Goal: Find specific page/section: Find specific page/section

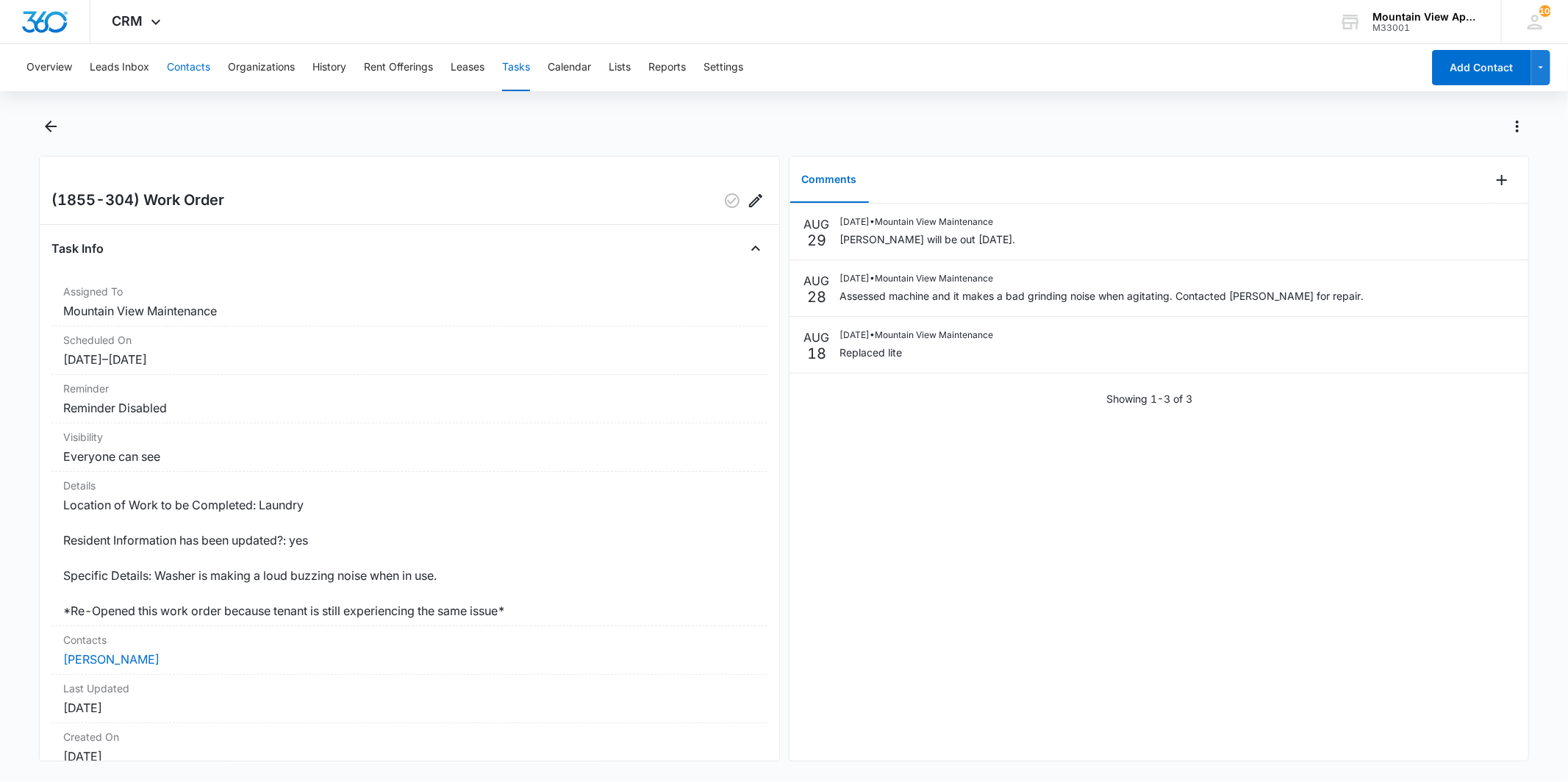
click at [206, 65] on button "Contacts" at bounding box center [189, 68] width 44 height 47
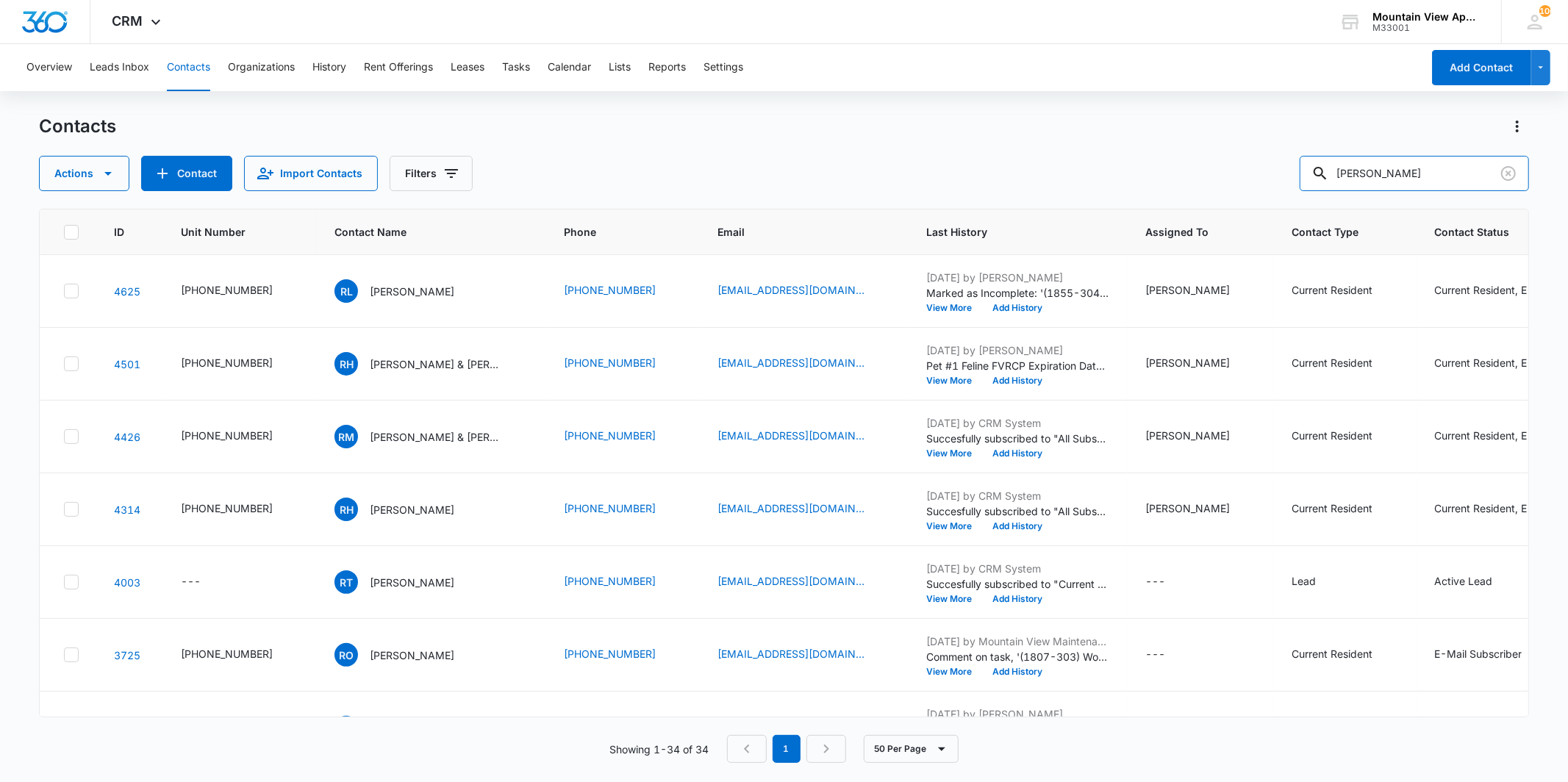
drag, startPoint x: 1425, startPoint y: 174, endPoint x: 1291, endPoint y: 173, distance: 134.0
click at [1291, 173] on div "Actions Contact Import Contacts Filters [PERSON_NAME]" at bounding box center [784, 173] width 1490 height 36
type input "[PERSON_NAME]"
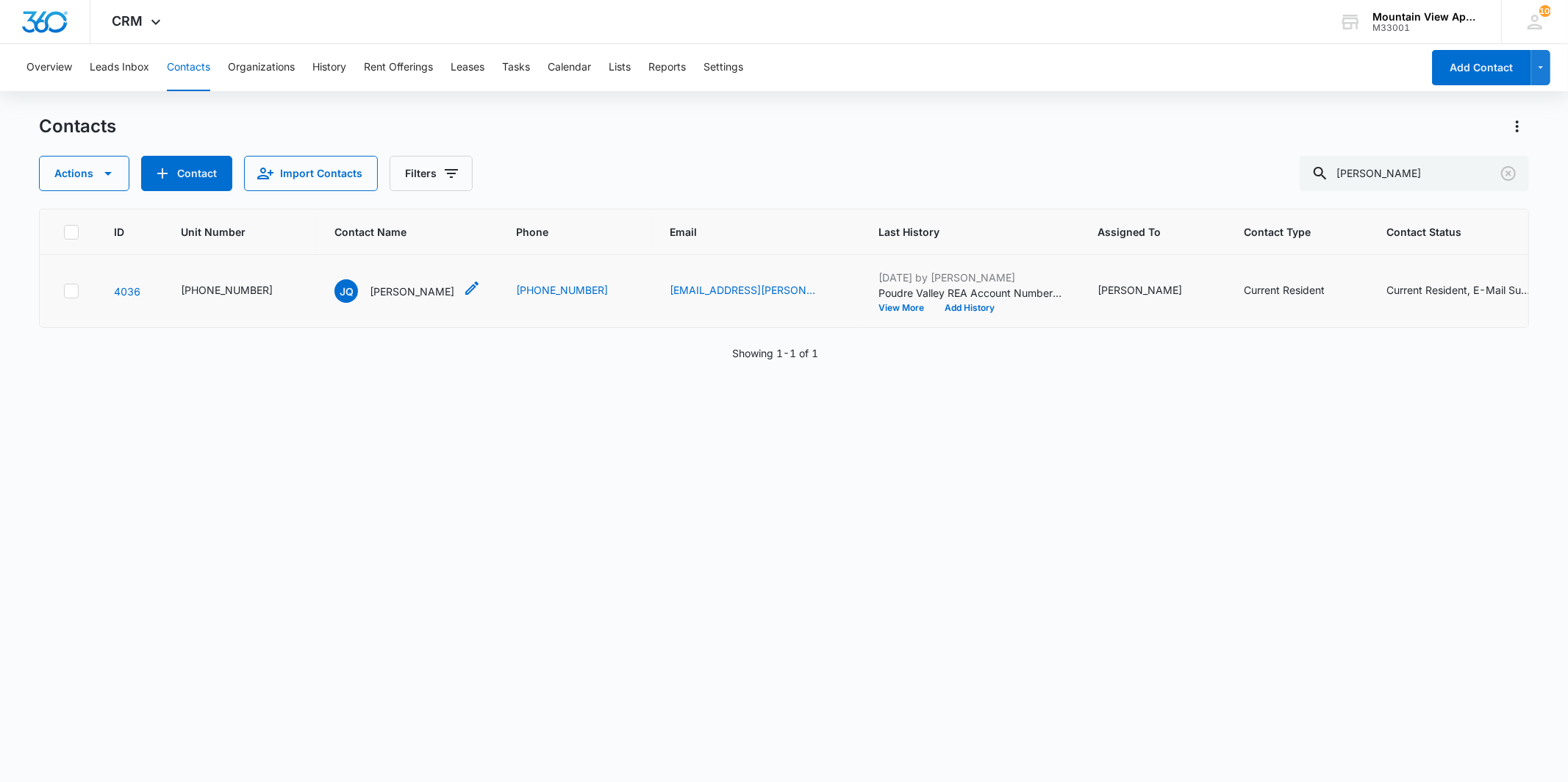
click at [382, 287] on p "[PERSON_NAME]" at bounding box center [412, 291] width 85 height 16
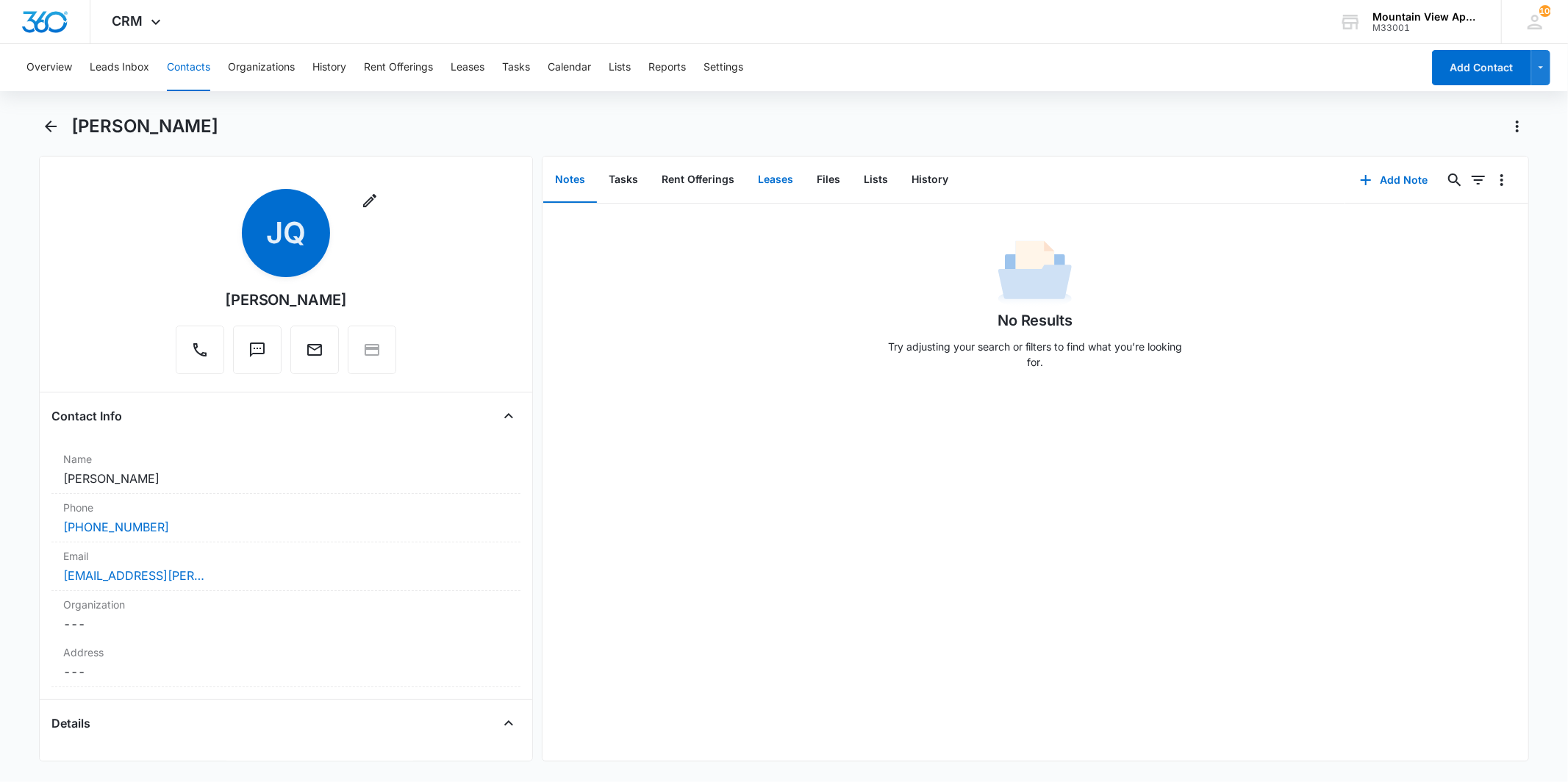
click at [777, 188] on button "Leases" at bounding box center [776, 180] width 58 height 46
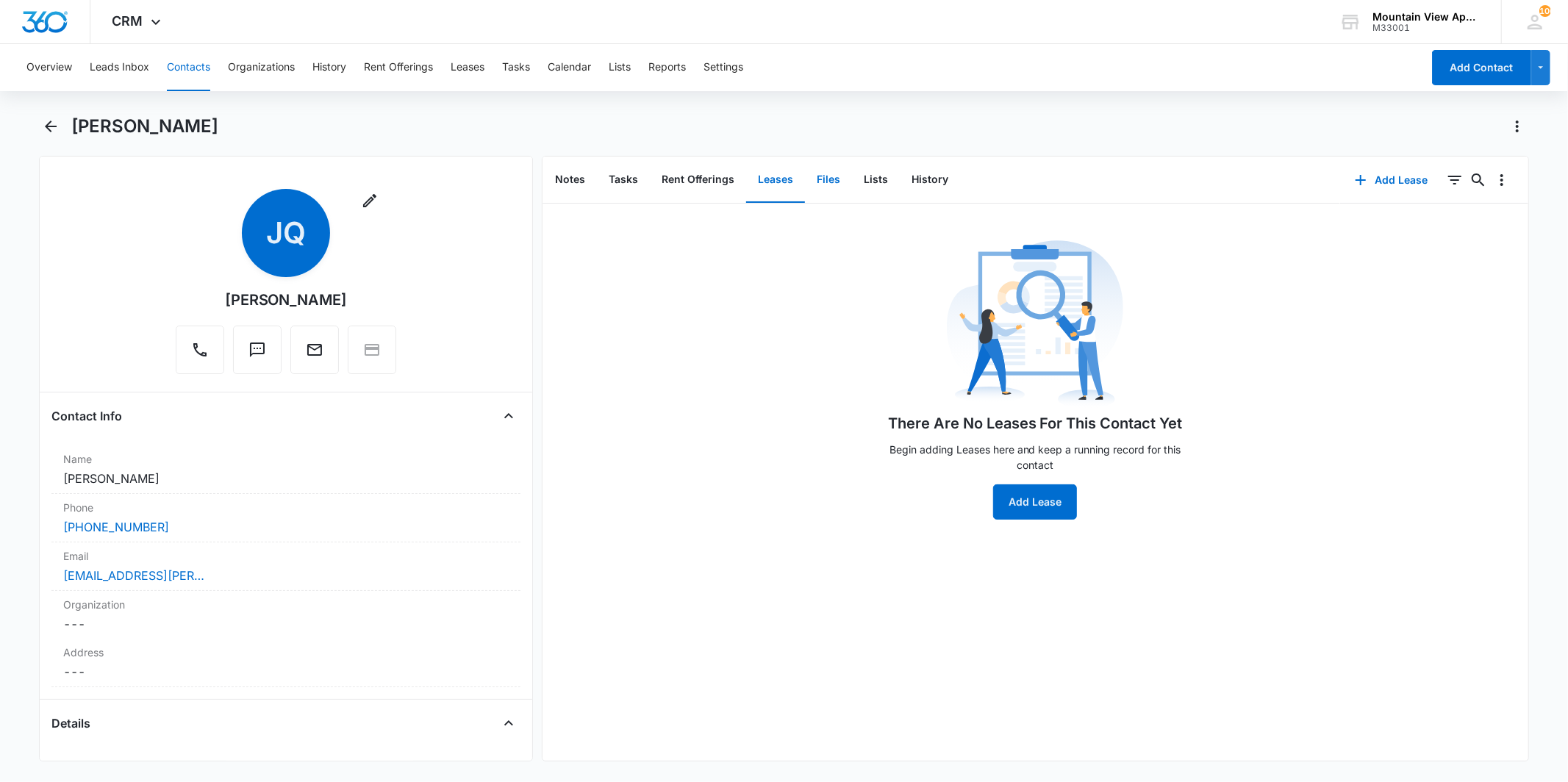
click at [834, 201] on button "Files" at bounding box center [829, 180] width 47 height 46
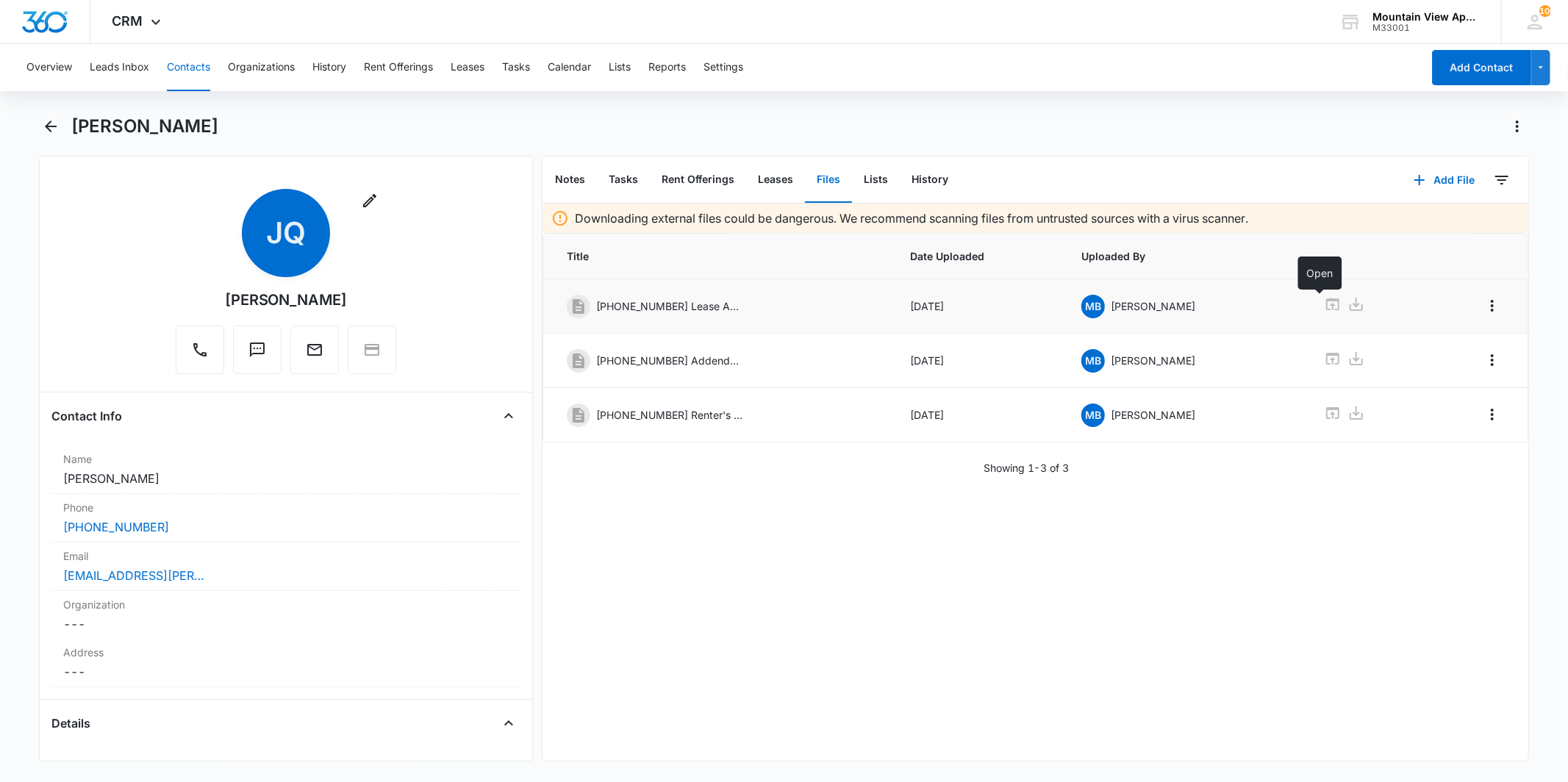
click at [1324, 304] on icon at bounding box center [1333, 304] width 17 height 17
